Goal: Navigation & Orientation: Find specific page/section

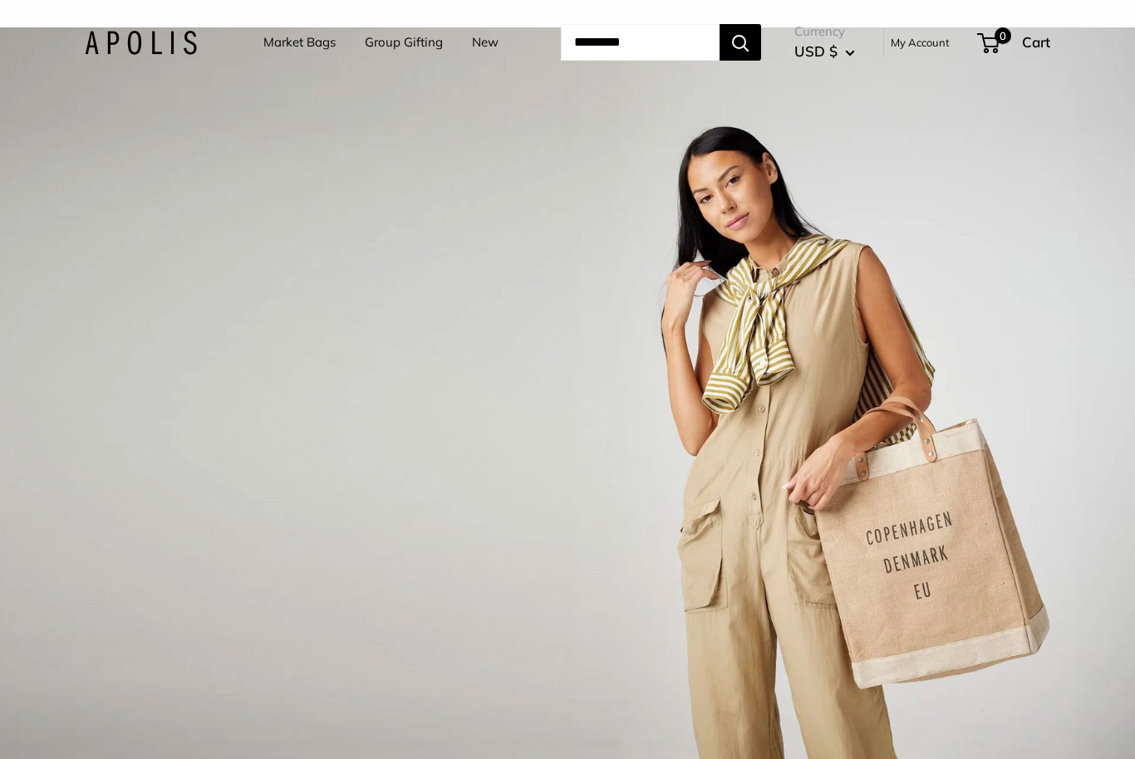
click at [288, 26] on li "Market Bags" at bounding box center [299, 43] width 72 height 52
click at [264, 37] on link "Market Bags" at bounding box center [299, 42] width 72 height 23
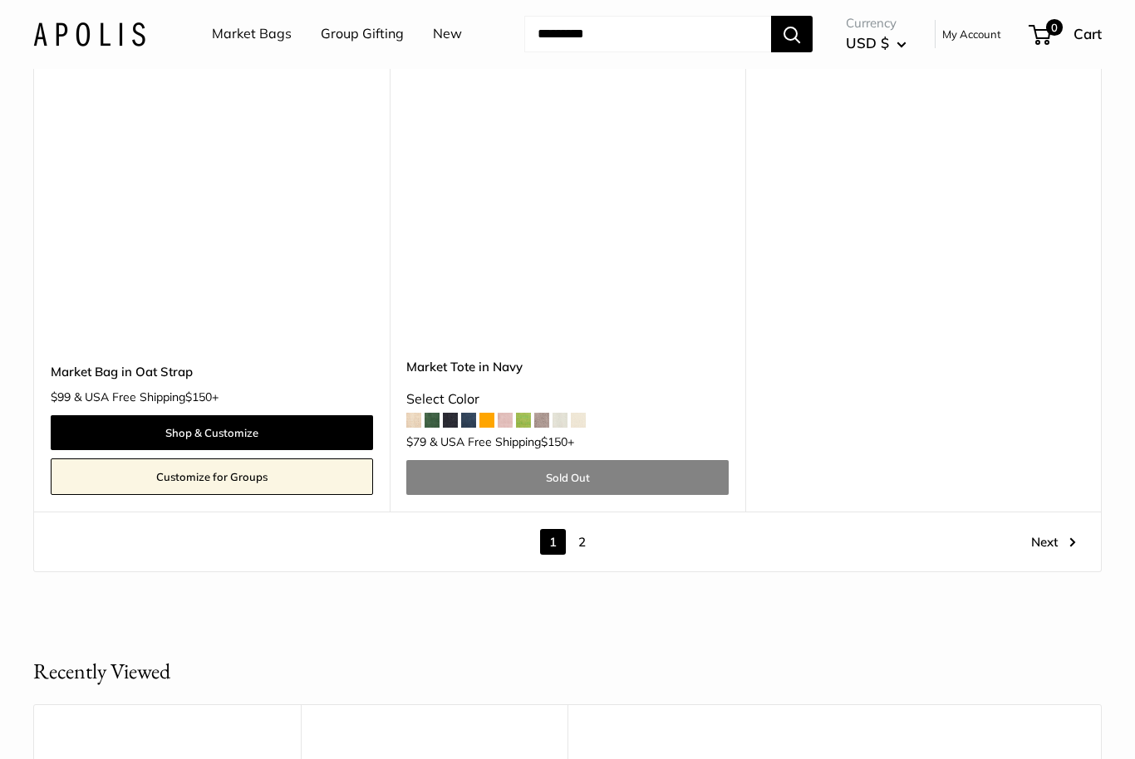
scroll to position [8884, 0]
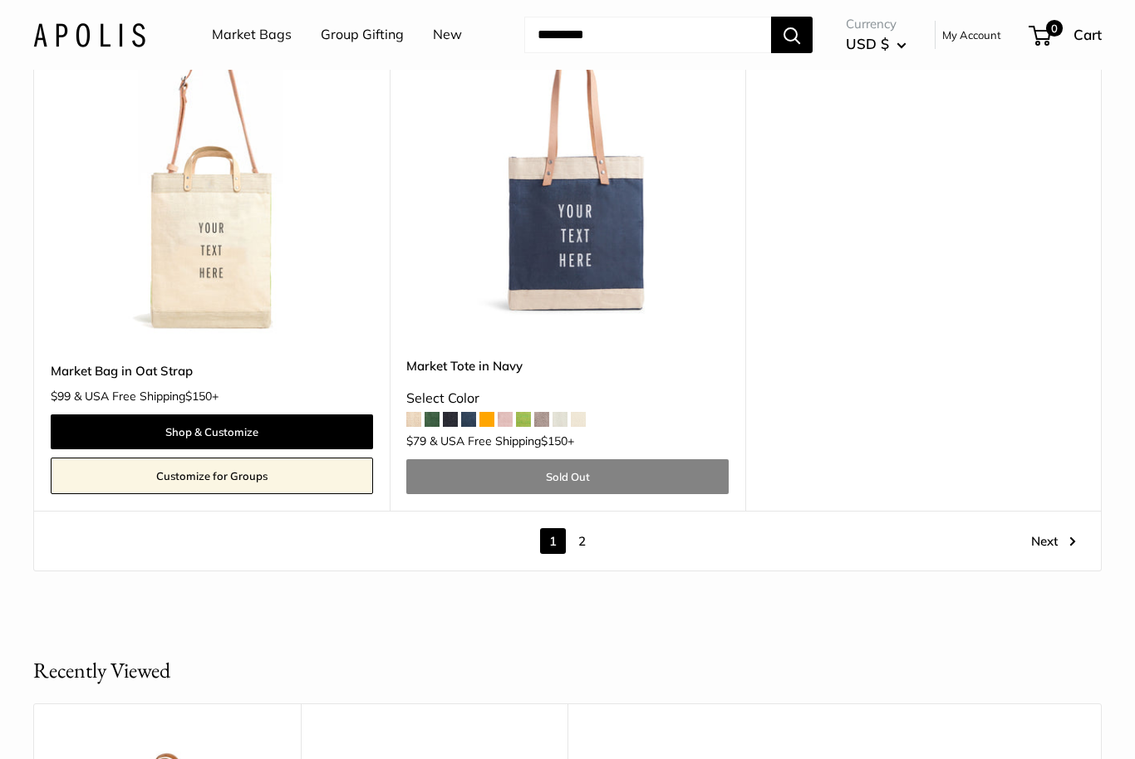
click at [586, 528] on link "2" at bounding box center [582, 541] width 26 height 26
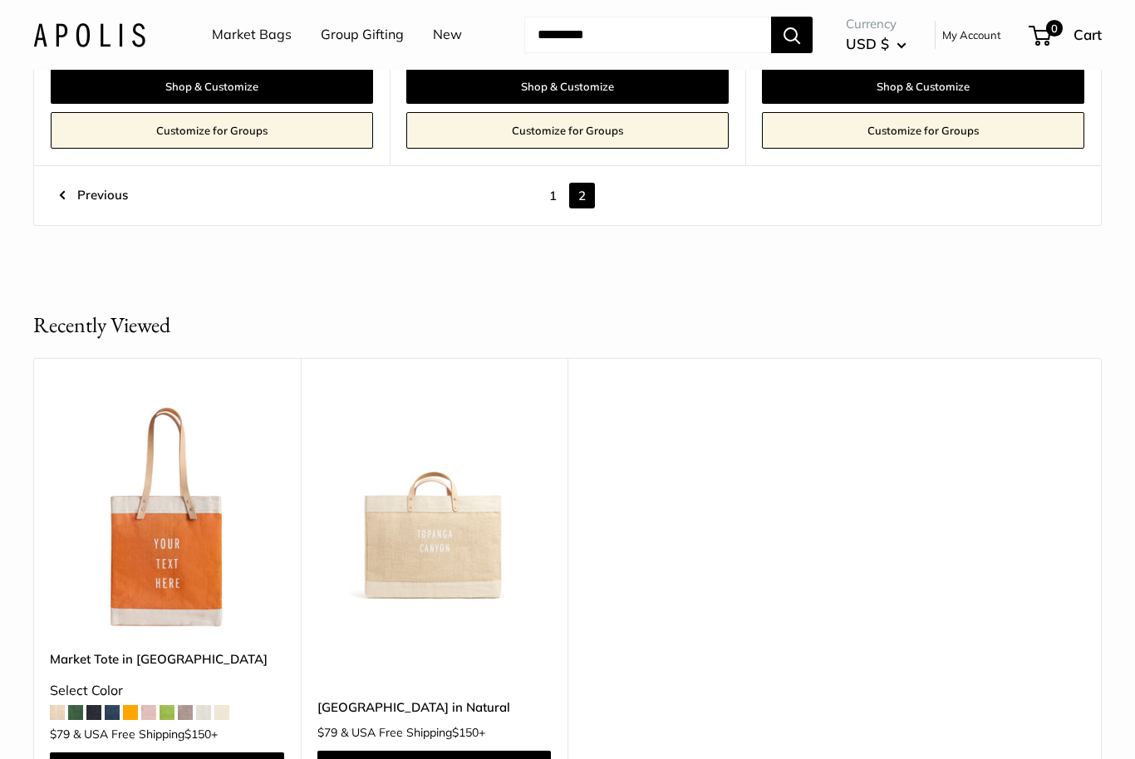
scroll to position [1888, 0]
